Goal: Task Accomplishment & Management: Use online tool/utility

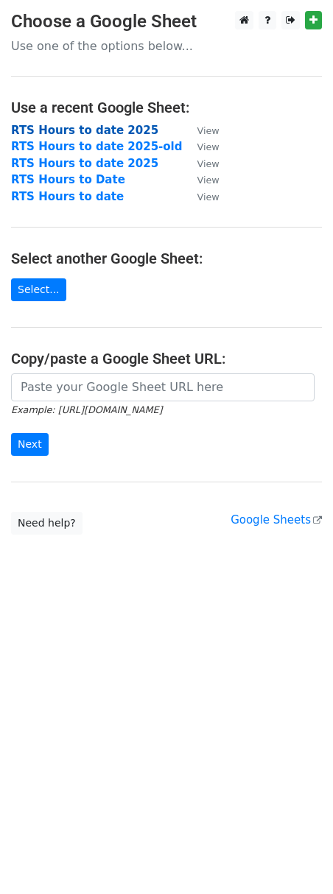
click at [107, 133] on strong "RTS Hours to date 2025" at bounding box center [84, 130] width 147 height 13
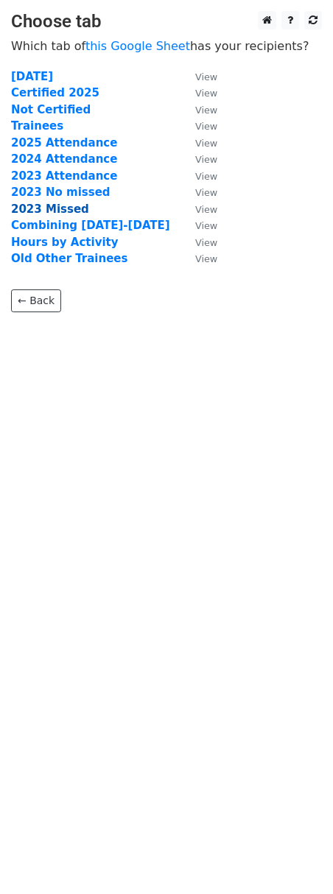
click at [43, 210] on strong "2023 Missed" at bounding box center [50, 209] width 78 height 13
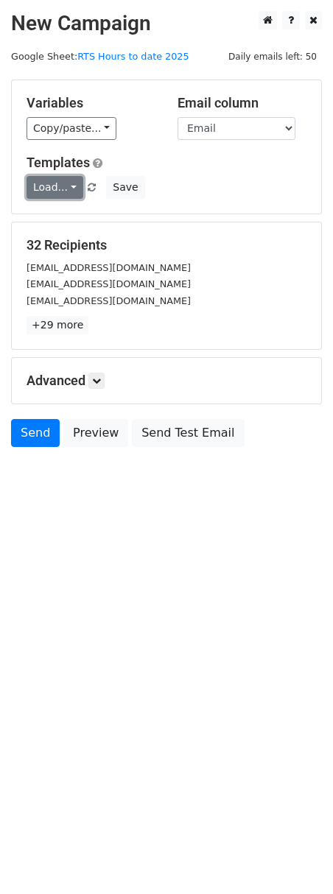
click at [74, 184] on link "Load..." at bounding box center [55, 187] width 57 height 23
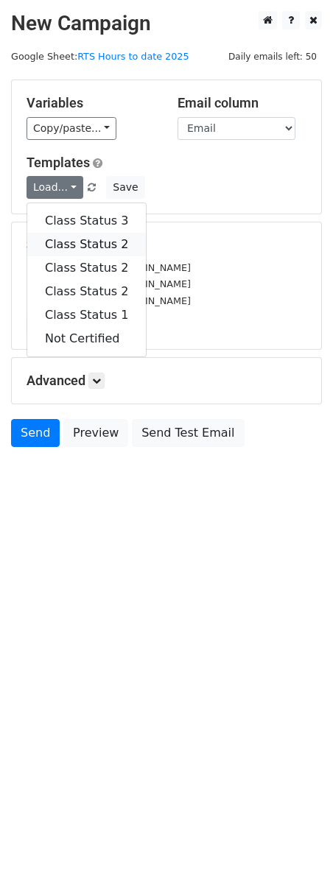
click at [74, 249] on link "Class Status 2" at bounding box center [86, 245] width 119 height 24
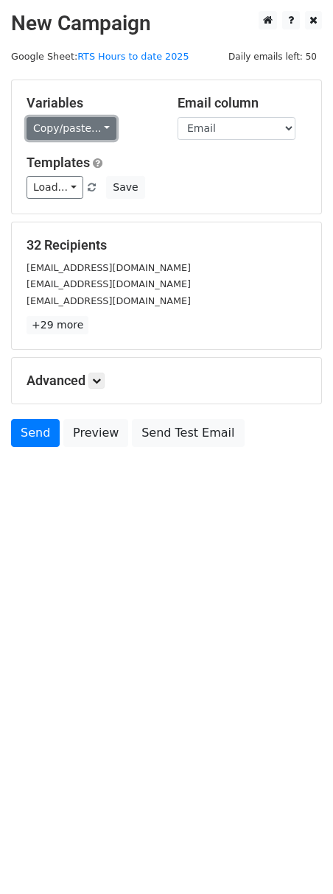
click at [101, 126] on link "Copy/paste..." at bounding box center [72, 128] width 90 height 23
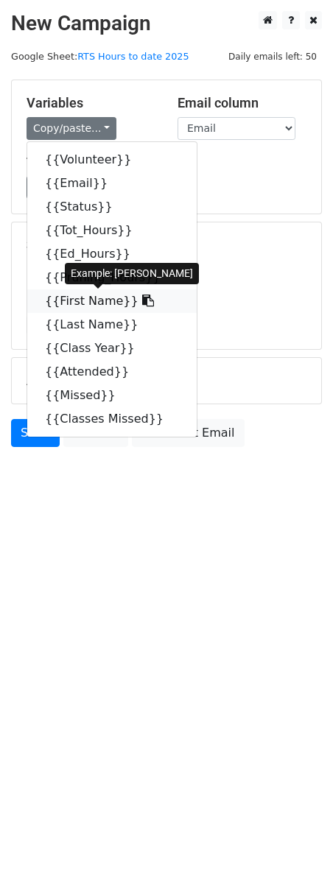
click at [93, 298] on link "{{First Name}}" at bounding box center [111, 301] width 169 height 24
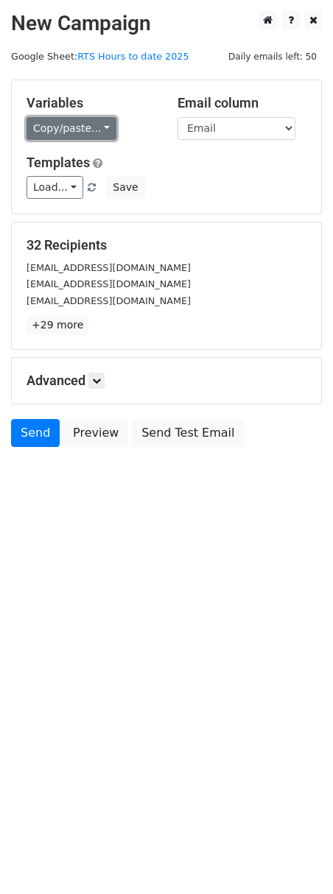
click at [97, 133] on link "Copy/paste..." at bounding box center [72, 128] width 90 height 23
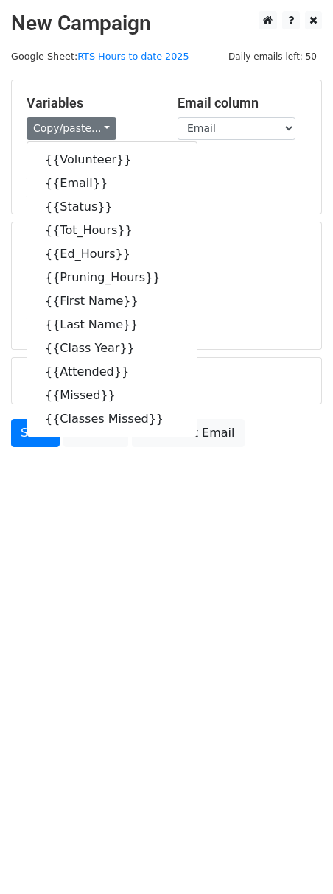
click at [43, 796] on html "New Campaign Daily emails left: 50 Google Sheet: RTS Hours to date 2025 Variabl…" at bounding box center [166, 447] width 333 height 894
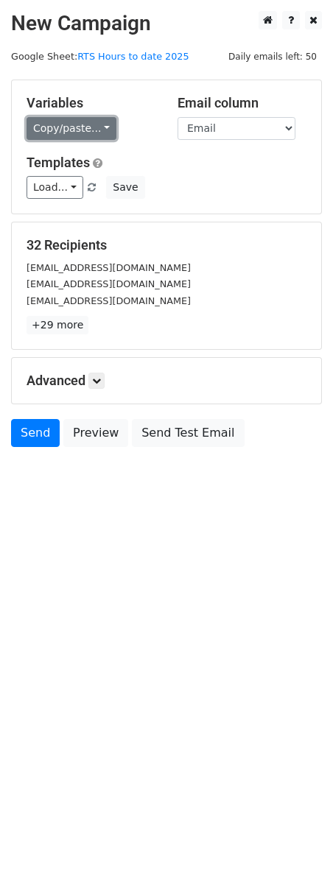
click at [97, 131] on link "Copy/paste..." at bounding box center [72, 128] width 90 height 23
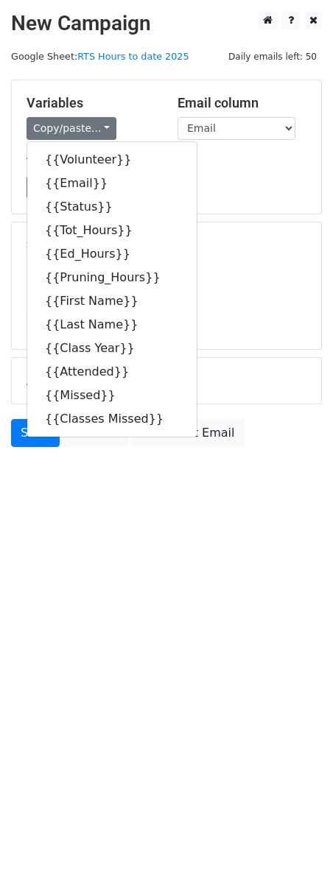
drag, startPoint x: 147, startPoint y: 702, endPoint x: 47, endPoint y: 586, distance: 152.5
click at [148, 685] on html "New Campaign Daily emails left: 50 Google Sheet: RTS Hours to date 2025 Variabl…" at bounding box center [166, 447] width 333 height 894
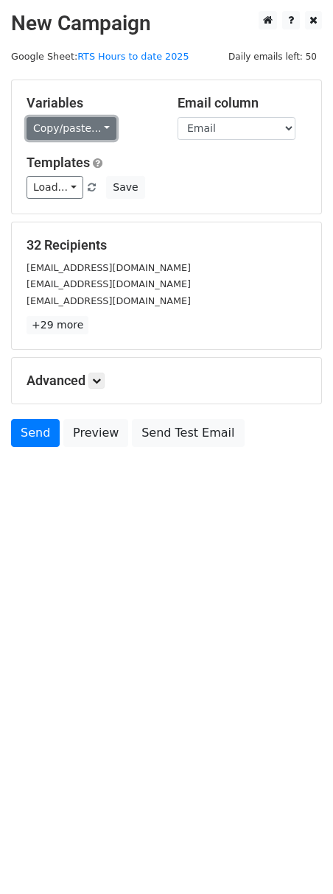
click at [95, 130] on link "Copy/paste..." at bounding box center [72, 128] width 90 height 23
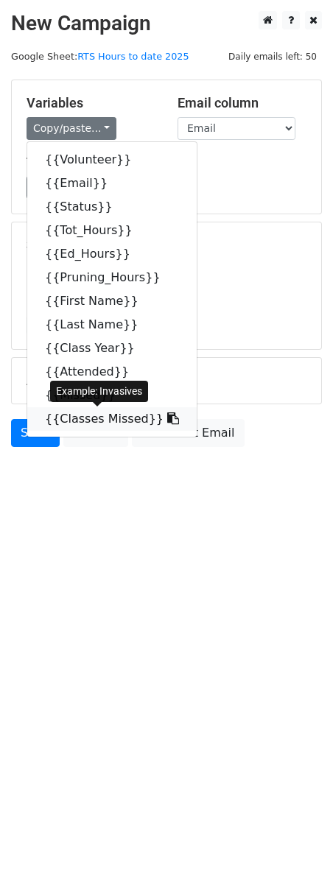
click at [79, 420] on link "{{Classes Missed}}" at bounding box center [111, 419] width 169 height 24
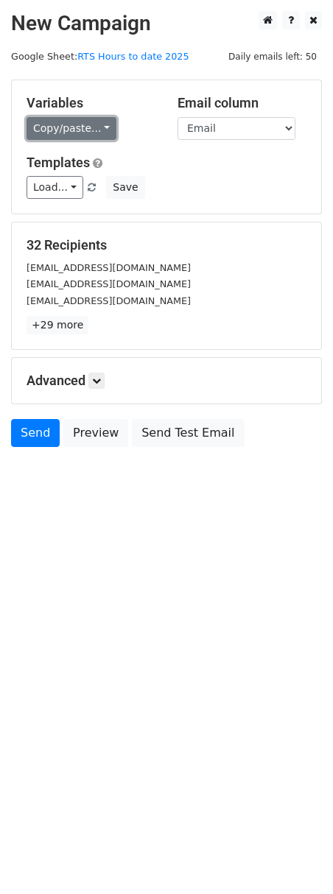
click at [89, 131] on link "Copy/paste..." at bounding box center [72, 128] width 90 height 23
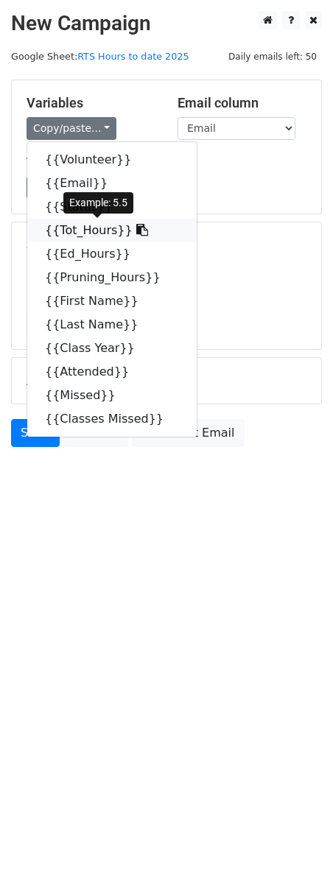
click at [94, 230] on link "{{Tot_Hours}}" at bounding box center [111, 231] width 169 height 24
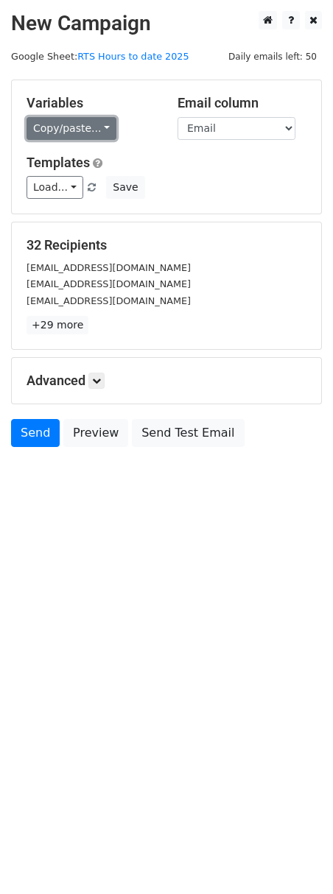
click at [89, 134] on link "Copy/paste..." at bounding box center [72, 128] width 90 height 23
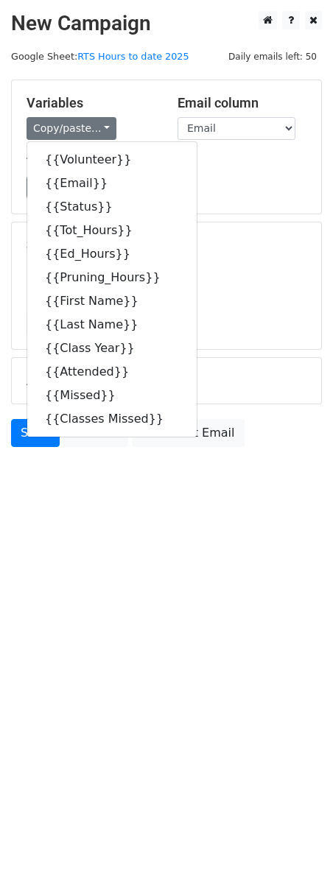
click at [229, 285] on div "[EMAIL_ADDRESS][DOMAIN_NAME]" at bounding box center [166, 283] width 302 height 17
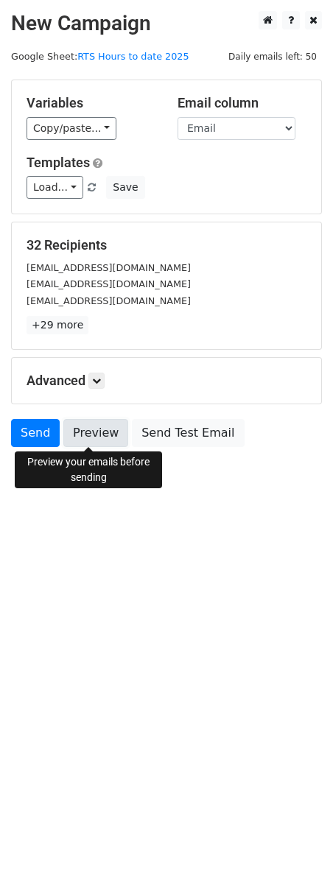
click at [94, 429] on link "Preview" at bounding box center [95, 433] width 65 height 28
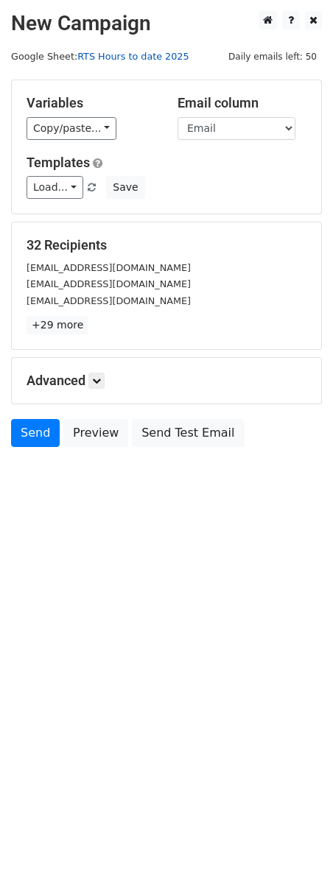
click at [118, 57] on link "RTS Hours to date 2025" at bounding box center [132, 56] width 111 height 11
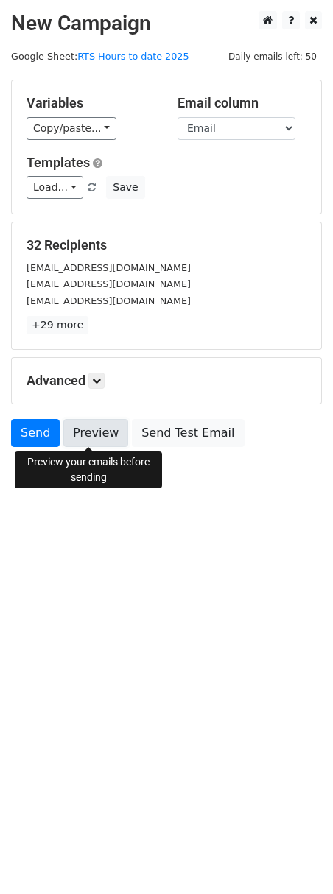
click at [96, 425] on link "Preview" at bounding box center [95, 433] width 65 height 28
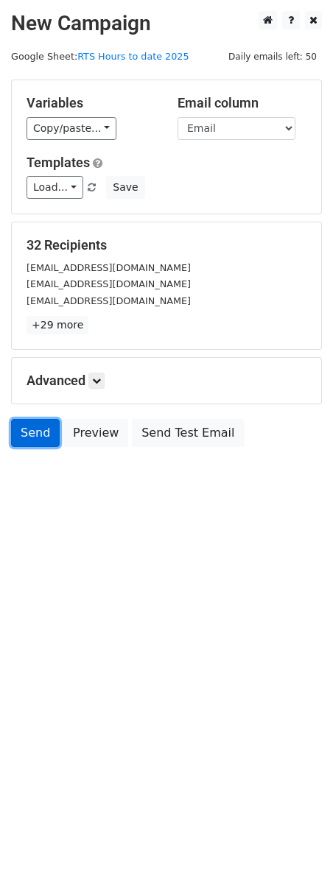
click at [32, 432] on link "Send" at bounding box center [35, 433] width 49 height 28
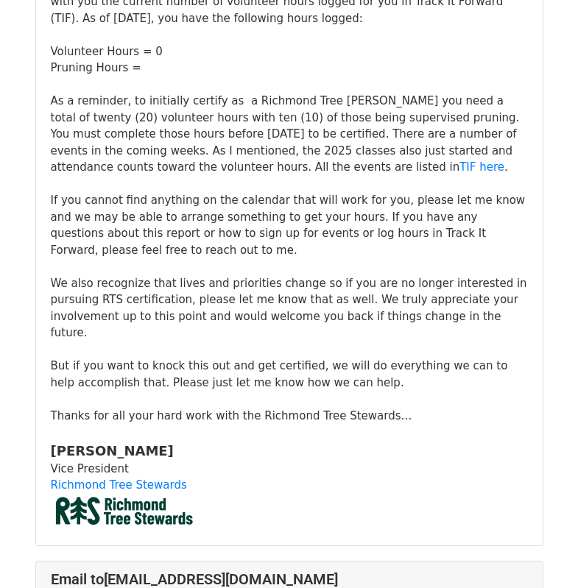
scroll to position [2504, 0]
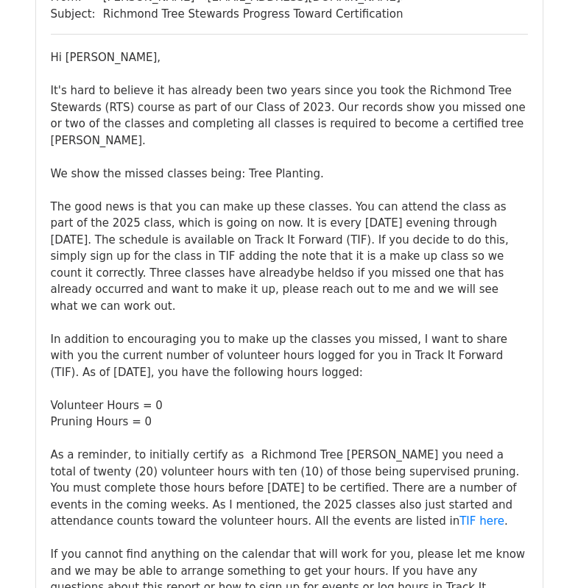
scroll to position [11562, 0]
